Goal: Task Accomplishment & Management: Manage account settings

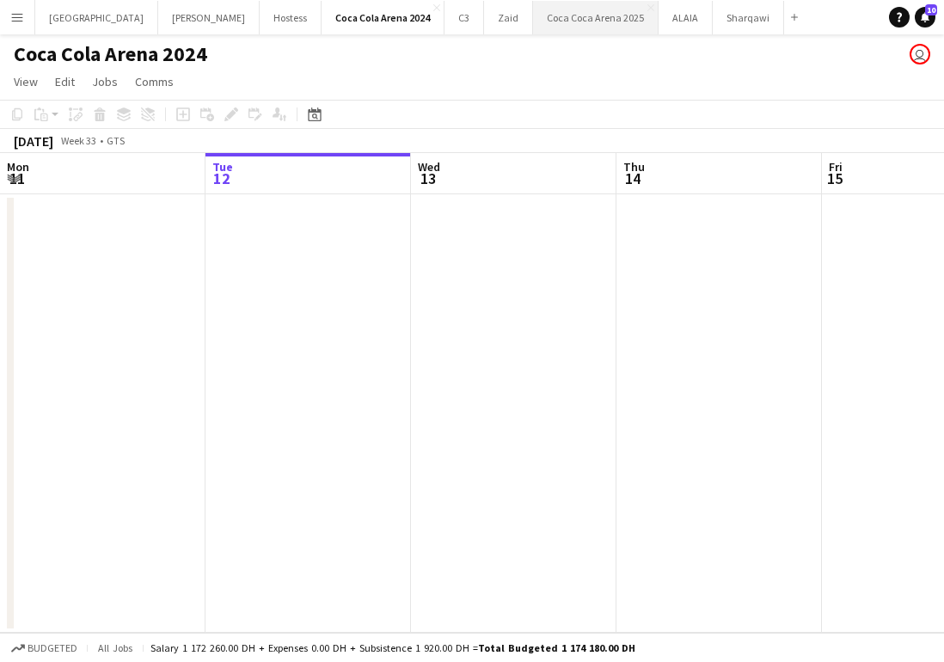
click at [533, 27] on button "[GEOGRAPHIC_DATA] 2025 Close" at bounding box center [595, 18] width 125 height 34
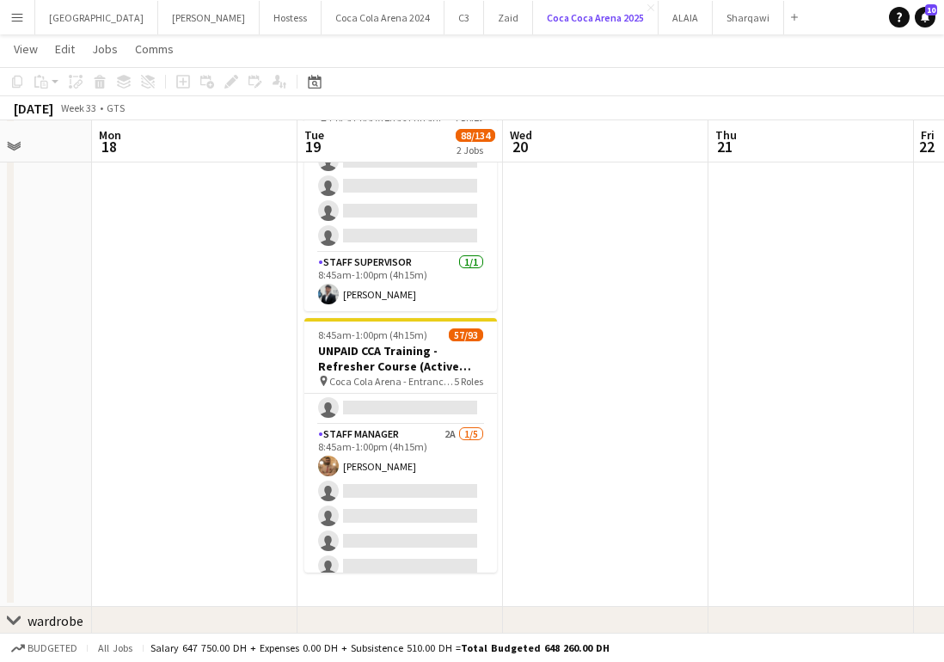
scroll to position [1622, 0]
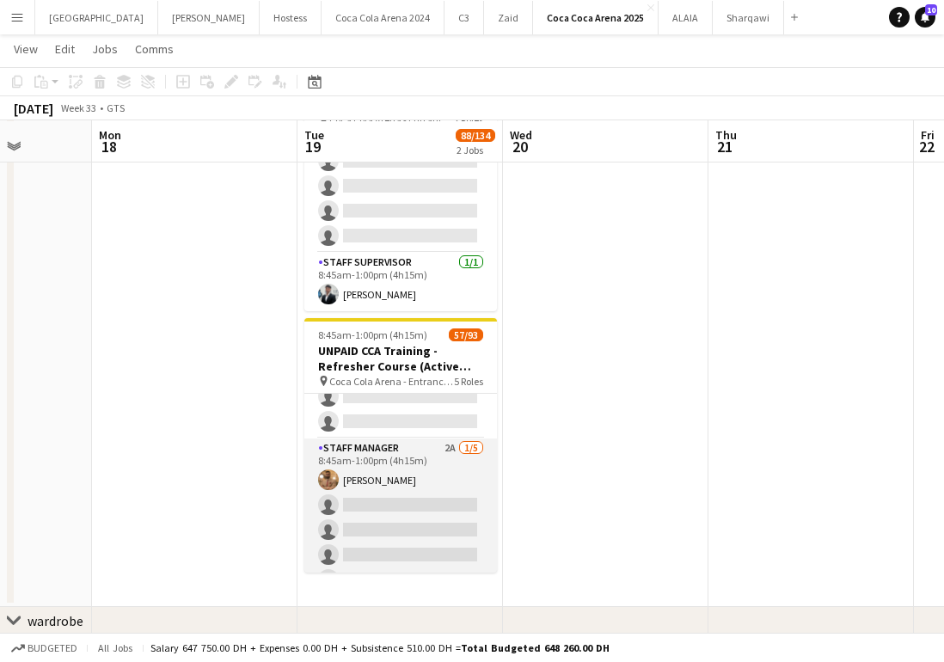
click at [421, 501] on app-card-role "Staff Manager 2A [DATE] 8:45am-1:00pm (4h15m) [PERSON_NAME] single-neutral-acti…" at bounding box center [400, 517] width 193 height 158
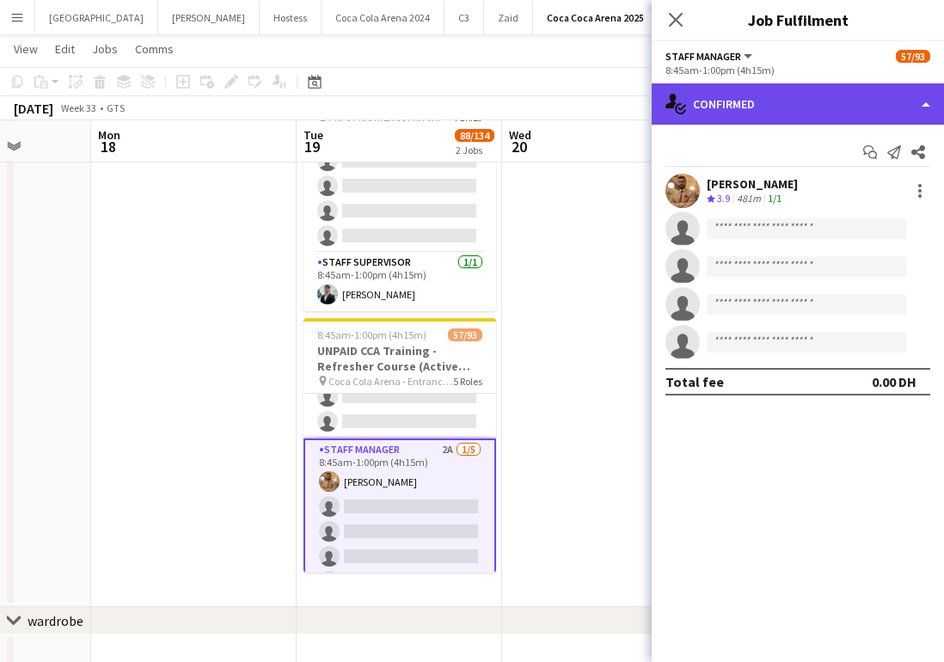
click at [755, 113] on div "single-neutral-actions-check-2 Confirmed" at bounding box center [797, 103] width 292 height 41
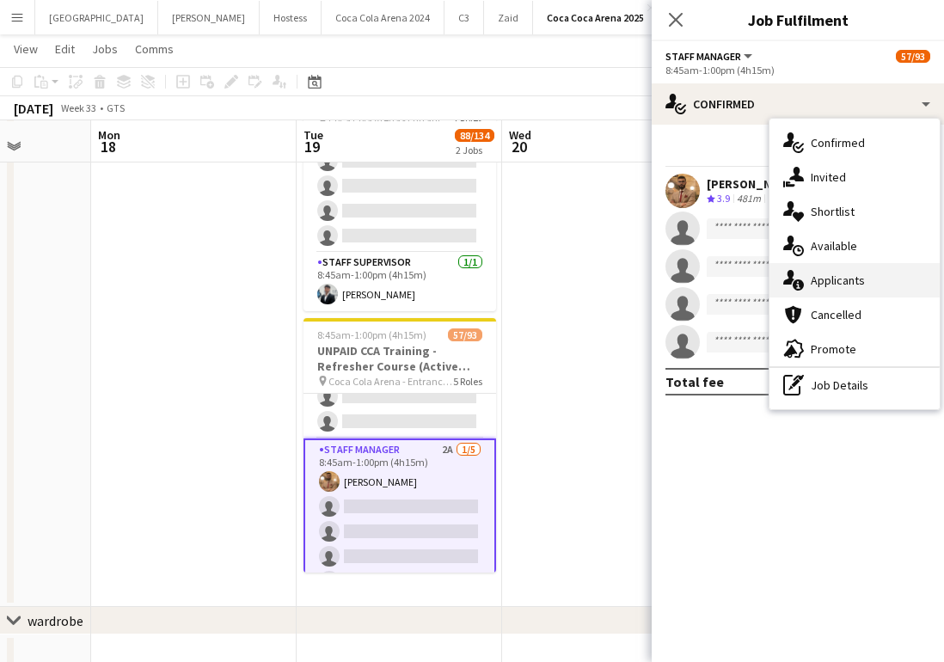
click at [825, 281] on div "single-neutral-actions-information Applicants" at bounding box center [854, 280] width 170 height 34
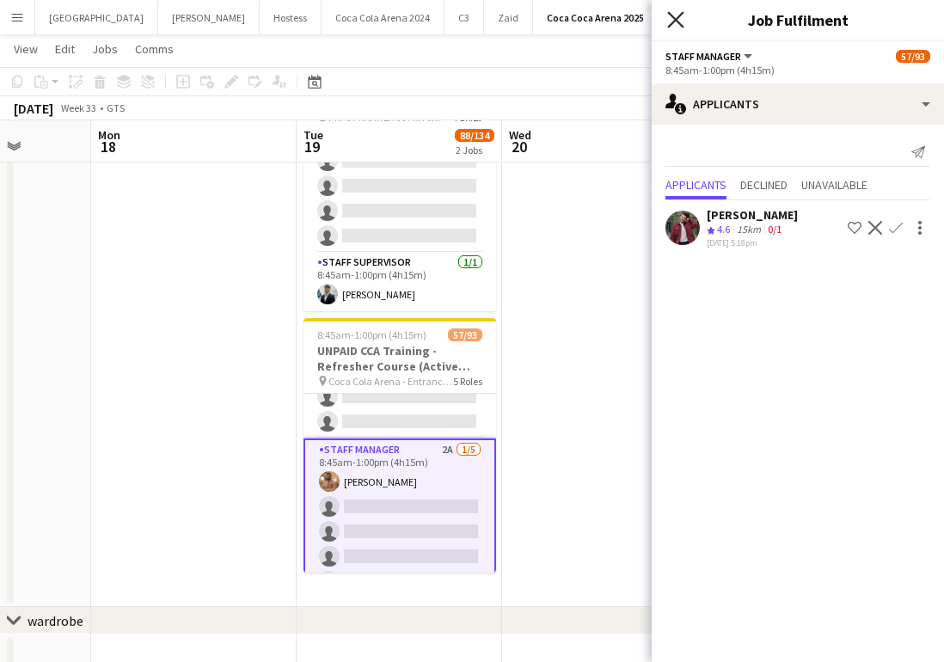
click at [675, 13] on icon "Close pop-in" at bounding box center [675, 19] width 16 height 16
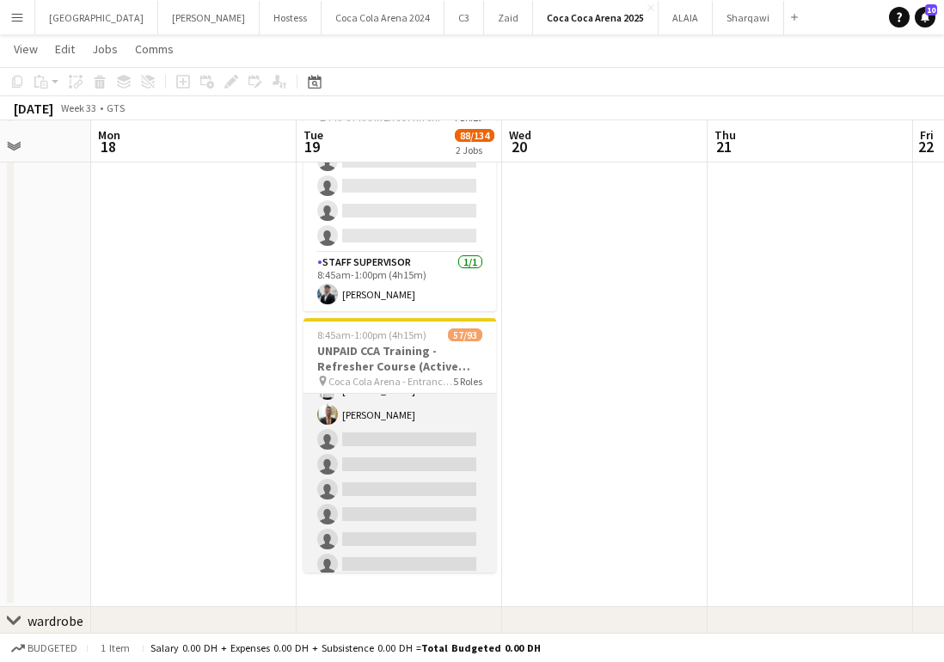
click at [439, 456] on app-card-role "Staff Supervisor 3A [DATE] 8:45am-1:00pm (4h15m) [PERSON_NAME] [PERSON_NAME] [P…" at bounding box center [399, 540] width 193 height 682
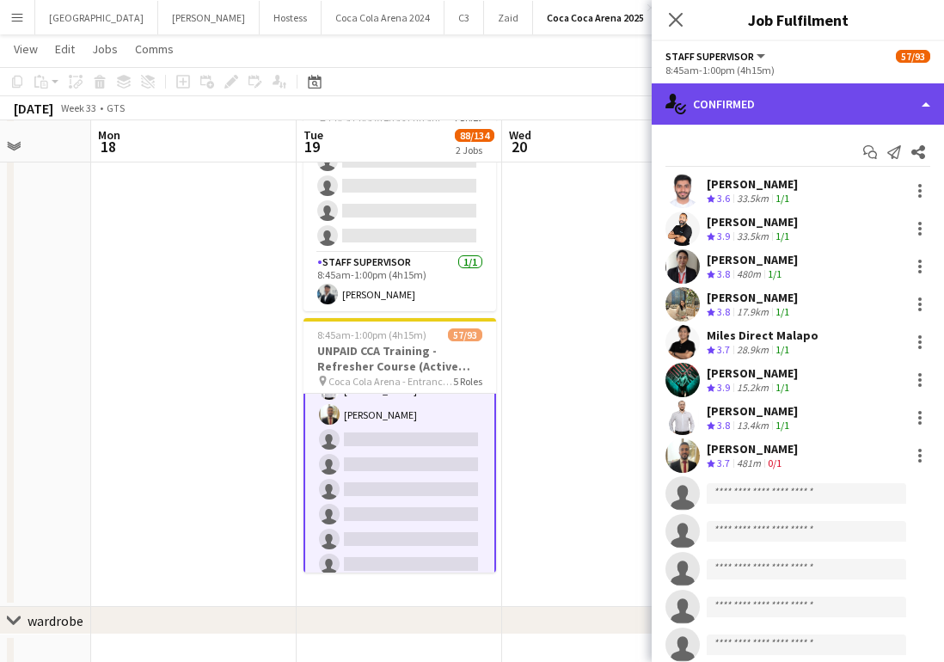
click at [766, 101] on div "single-neutral-actions-check-2 Confirmed" at bounding box center [797, 103] width 292 height 41
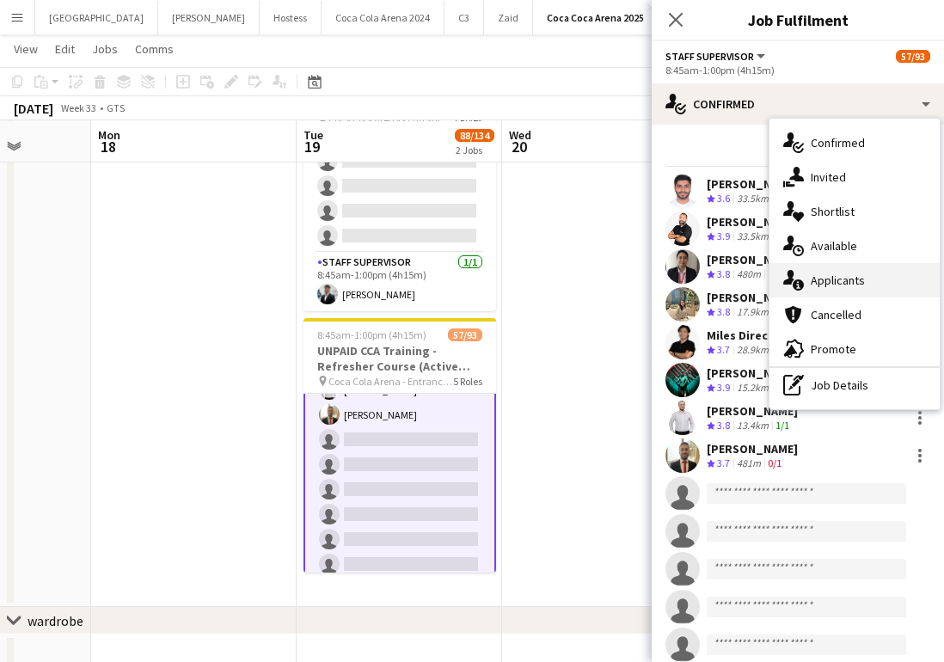
click at [841, 283] on div "single-neutral-actions-information Applicants" at bounding box center [854, 280] width 170 height 34
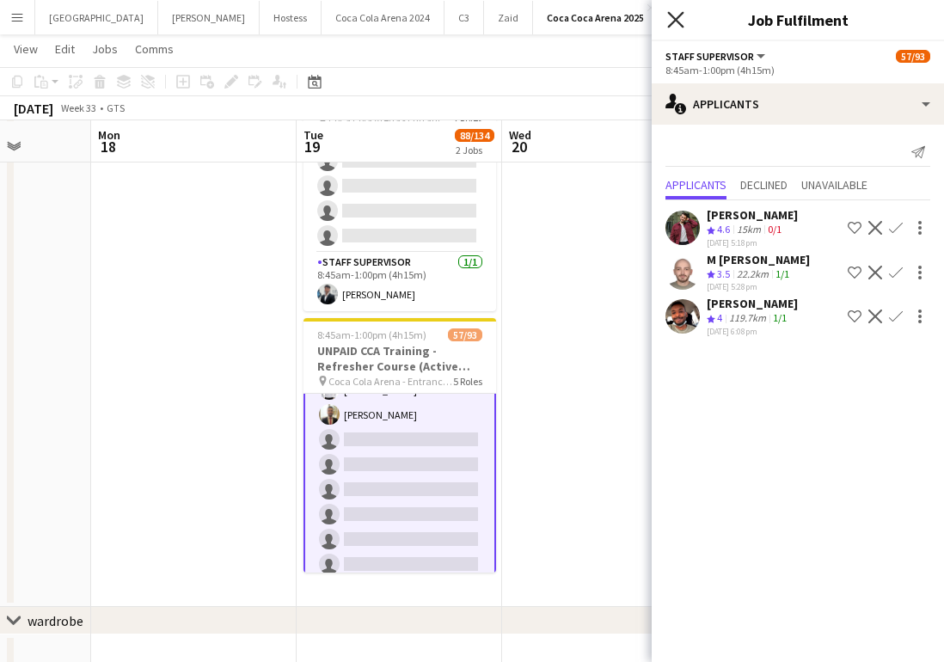
click at [677, 26] on icon "Close pop-in" at bounding box center [675, 19] width 16 height 16
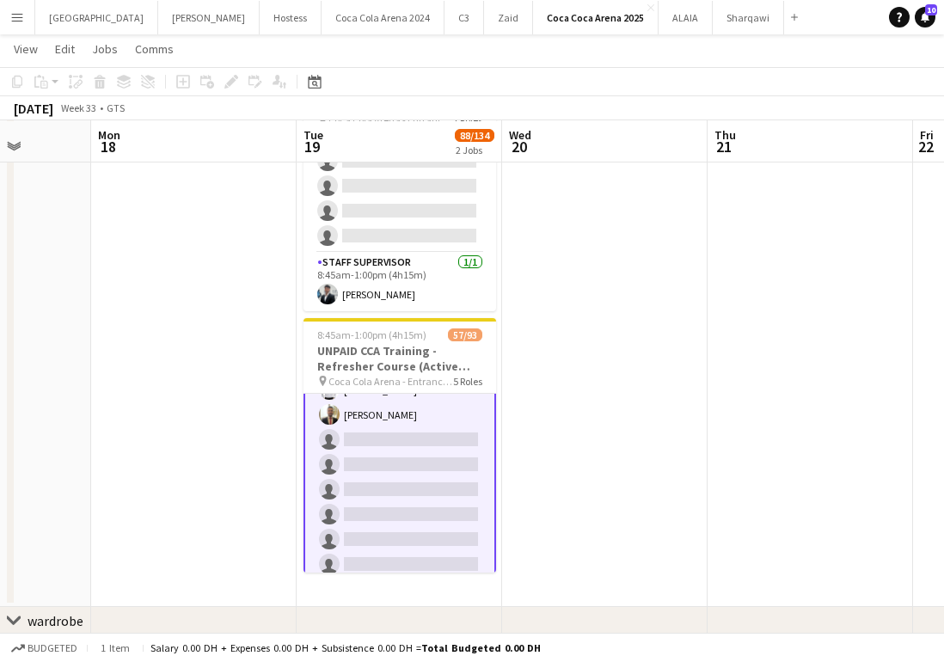
click at [413, 440] on app-card-role "Staff Supervisor 3A [DATE] 8:45am-1:00pm (4h15m) [PERSON_NAME] [PERSON_NAME] [P…" at bounding box center [399, 539] width 193 height 685
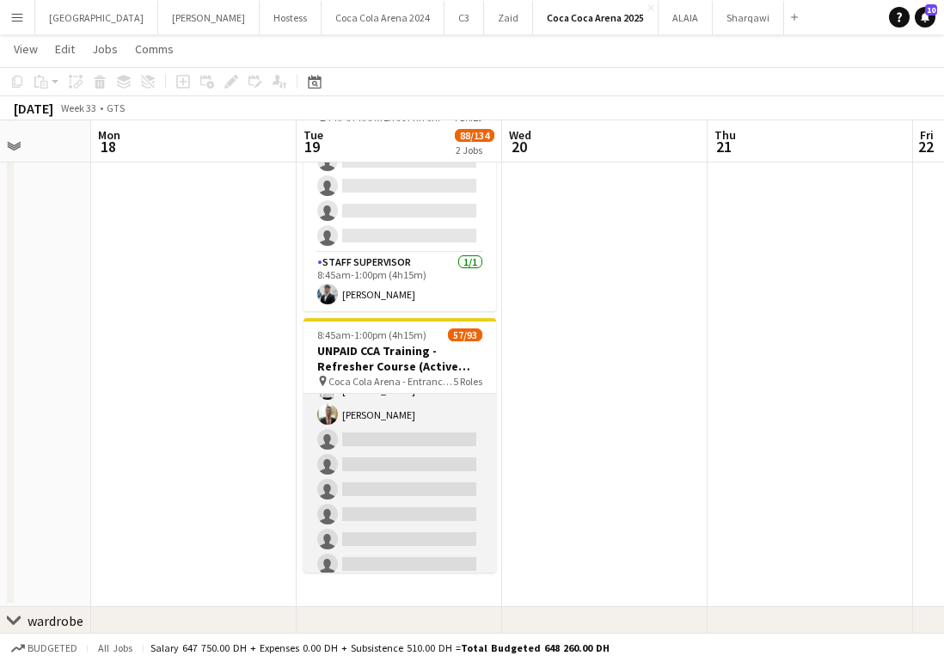
scroll to position [0, 731]
click at [413, 440] on app-card-role "Staff Supervisor 3A [DATE] 8:45am-1:00pm (4h15m) [PERSON_NAME] [PERSON_NAME] [P…" at bounding box center [399, 540] width 193 height 682
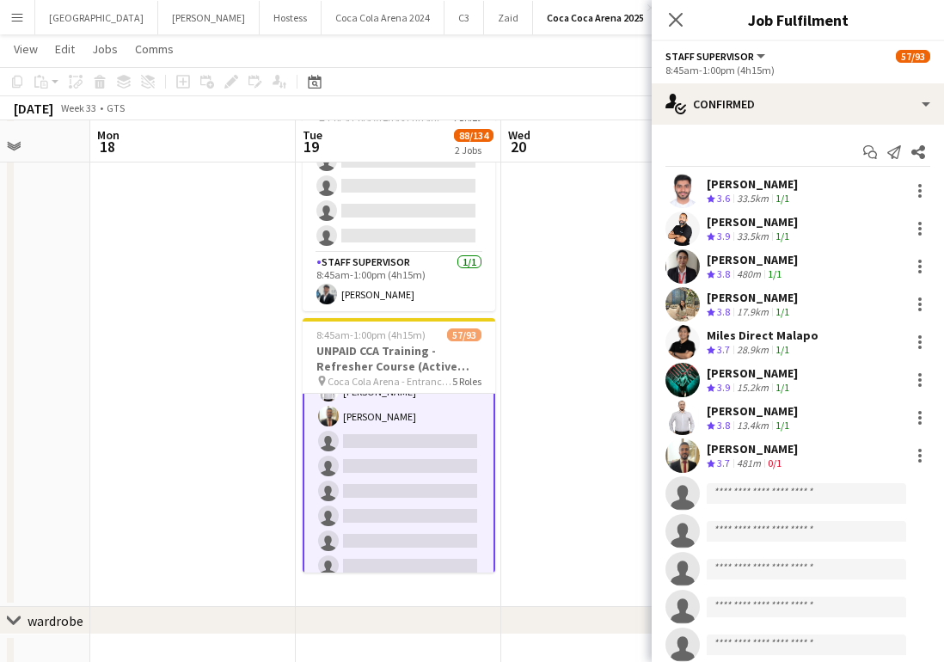
scroll to position [2022, 0]
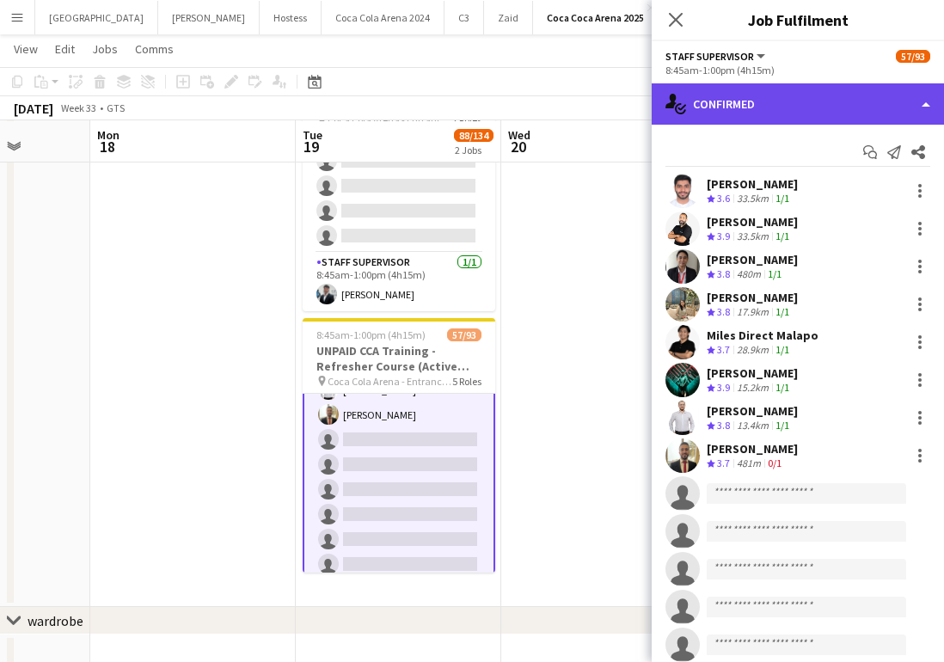
click at [762, 104] on div "single-neutral-actions-check-2 Confirmed" at bounding box center [797, 103] width 292 height 41
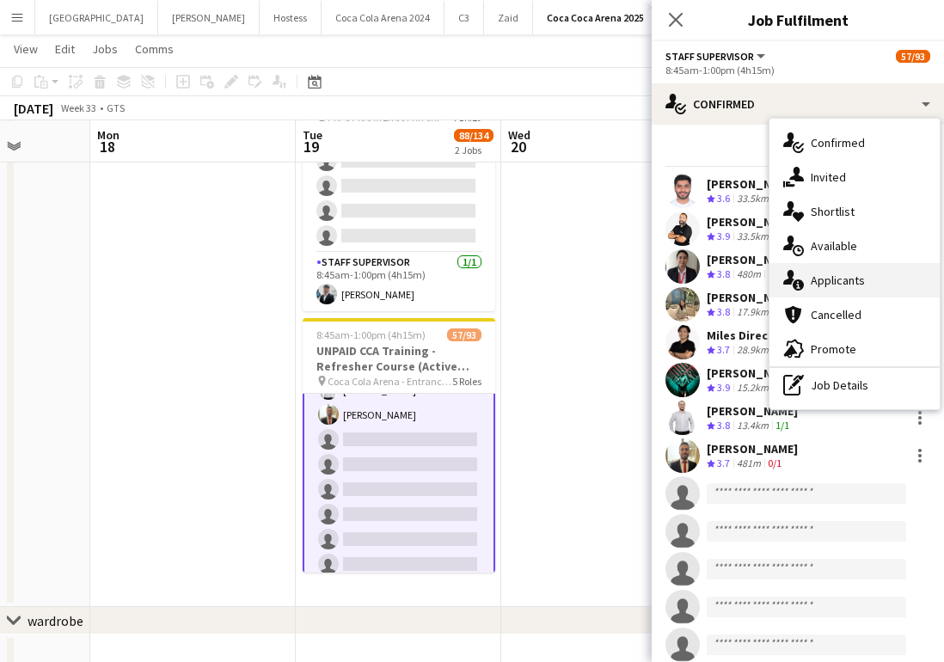
click at [841, 284] on div "single-neutral-actions-information Applicants" at bounding box center [854, 280] width 170 height 34
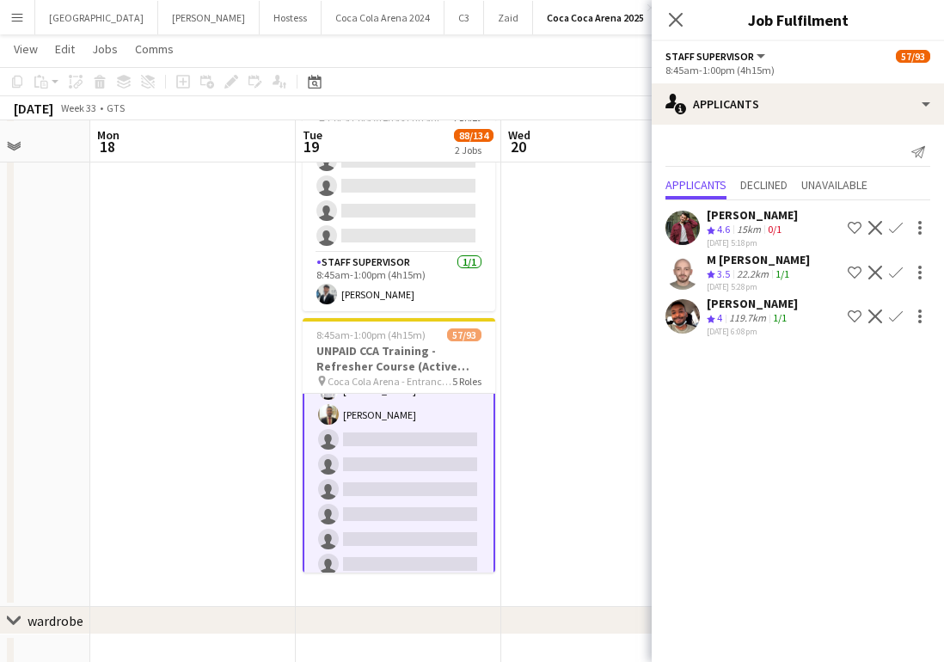
click at [897, 316] on app-icon "Confirm" at bounding box center [896, 316] width 14 height 14
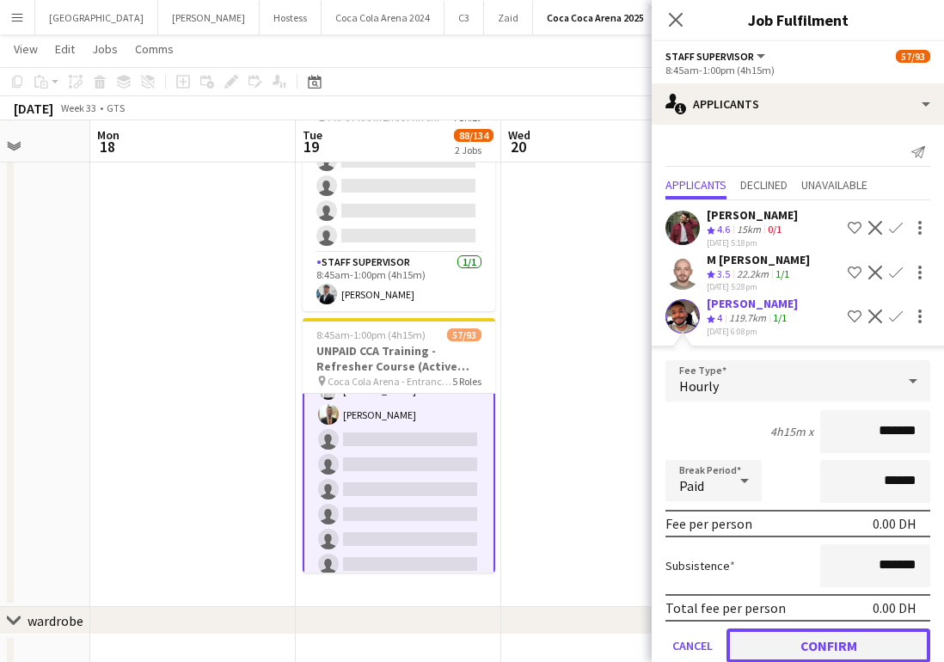
click at [841, 633] on button "Confirm" at bounding box center [828, 645] width 204 height 34
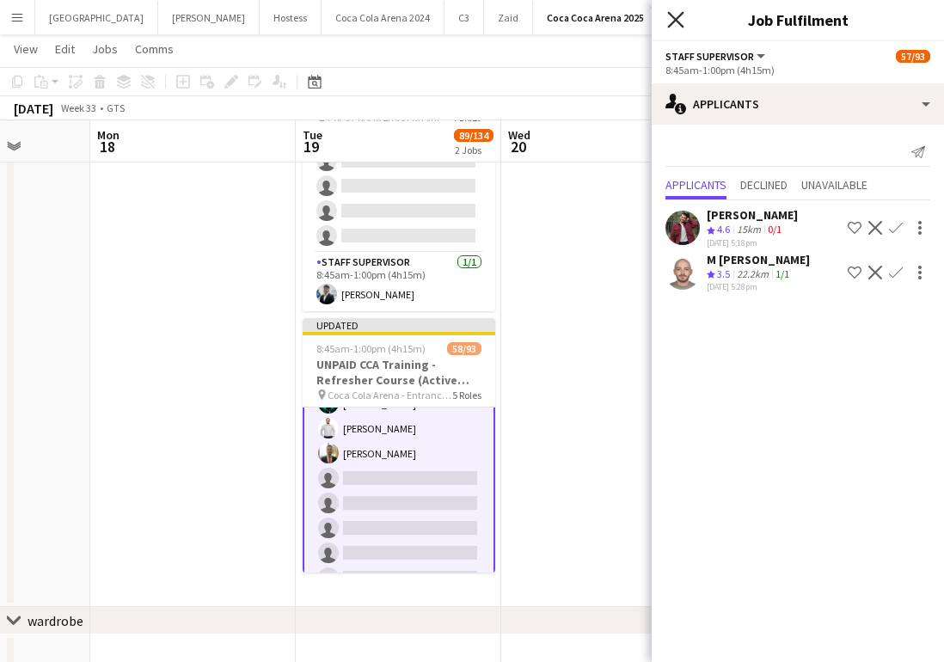
click at [673, 17] on icon at bounding box center [675, 19] width 16 height 16
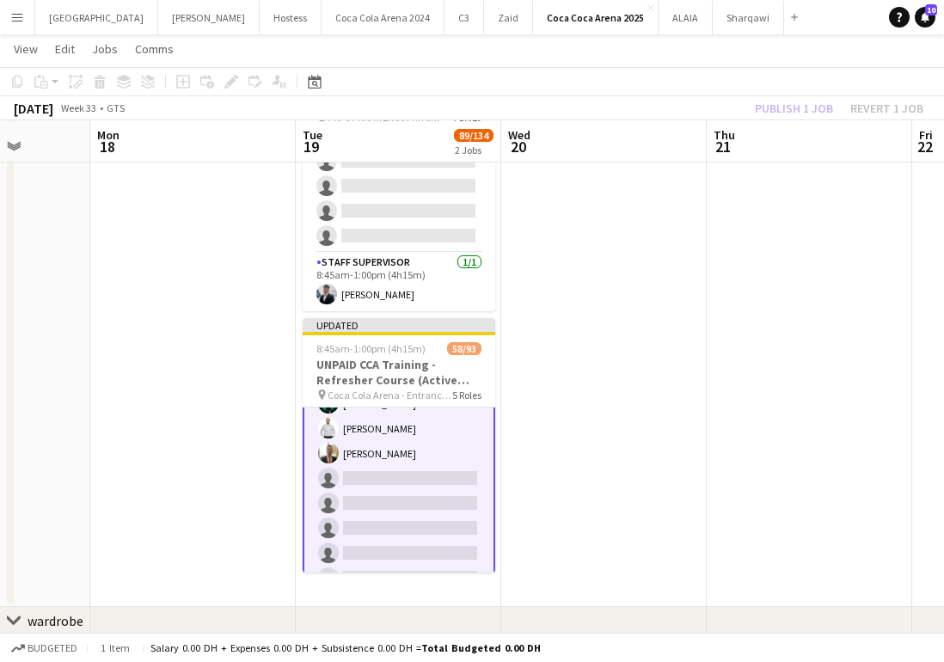
click at [772, 118] on div "Publish 1 job Revert 1 job" at bounding box center [839, 108] width 210 height 22
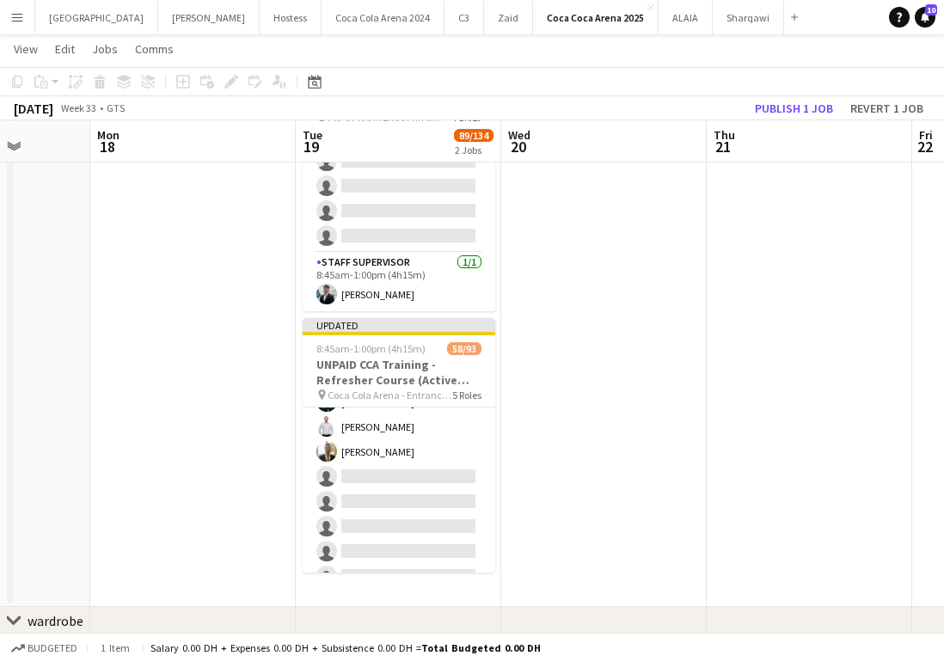
scroll to position [2020, 0]
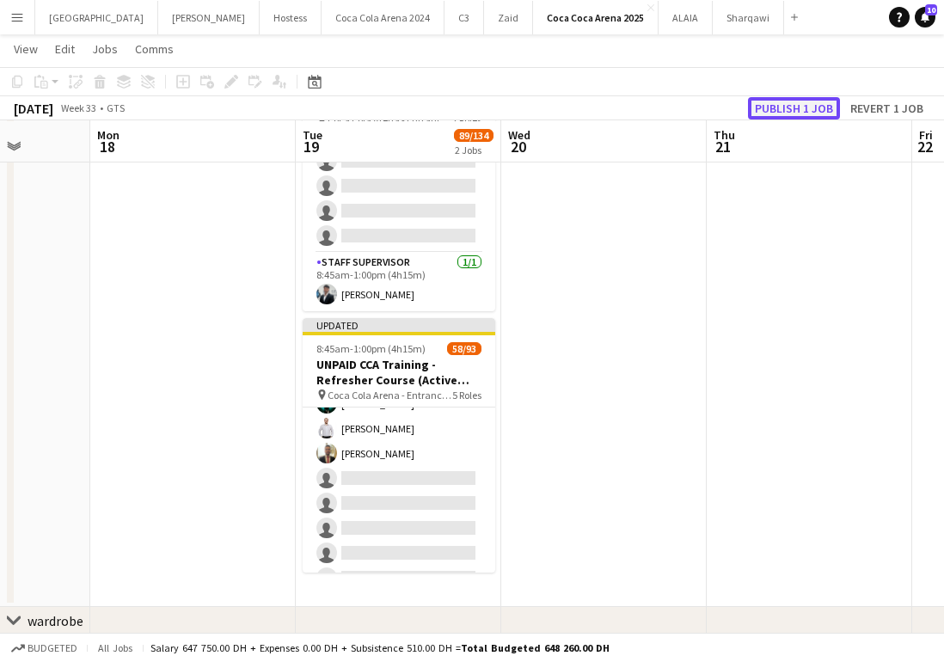
click at [767, 111] on button "Publish 1 job" at bounding box center [794, 108] width 92 height 22
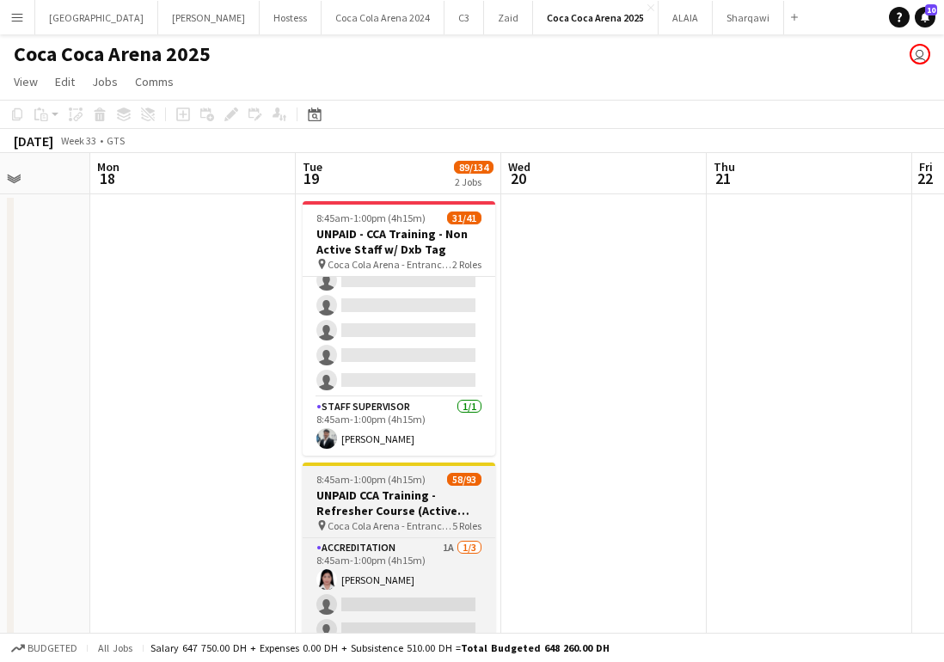
scroll to position [908, 0]
